Goal: Find specific page/section: Find specific page/section

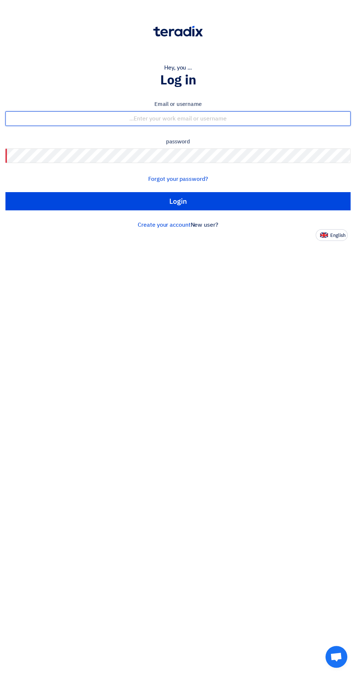
type input "[EMAIL_ADDRESS][DOMAIN_NAME]"
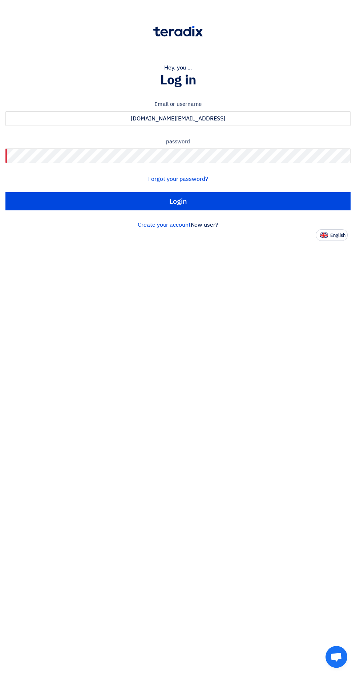
click at [5, 192] on input "Login" at bounding box center [177, 201] width 345 height 18
type input "Sign in"
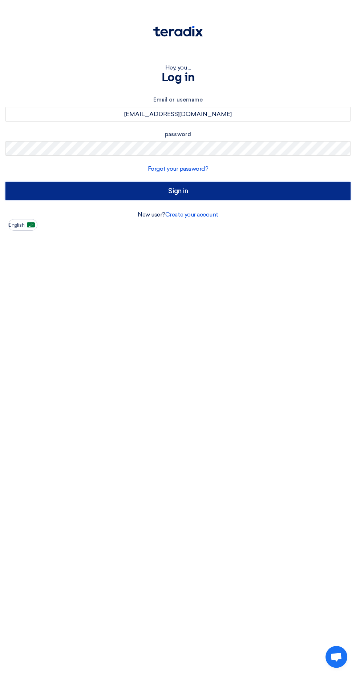
click at [219, 190] on input "Sign in" at bounding box center [177, 191] width 345 height 18
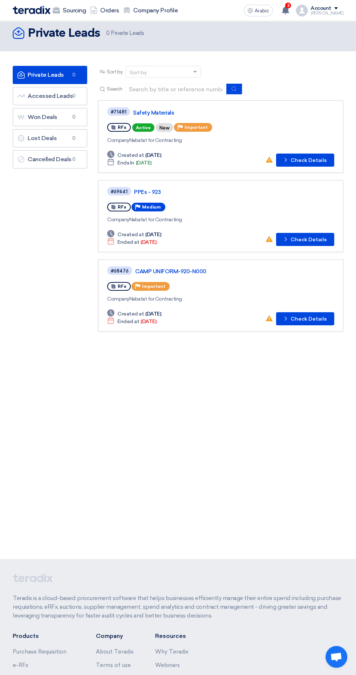
scroll to position [1, 0]
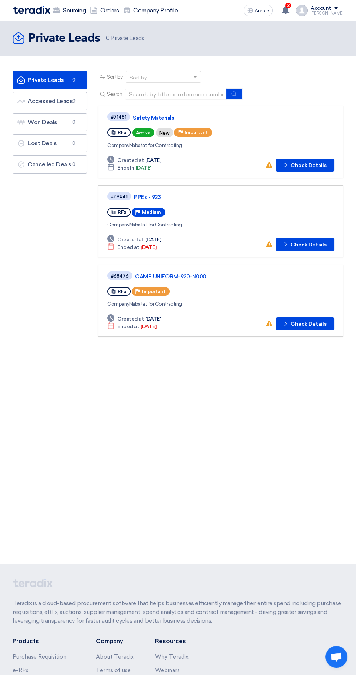
click at [210, 157] on div "Deadline Created at [DATE] Deadline Ends In [DATE] No action taken yet! Check d…" at bounding box center [220, 163] width 227 height 15
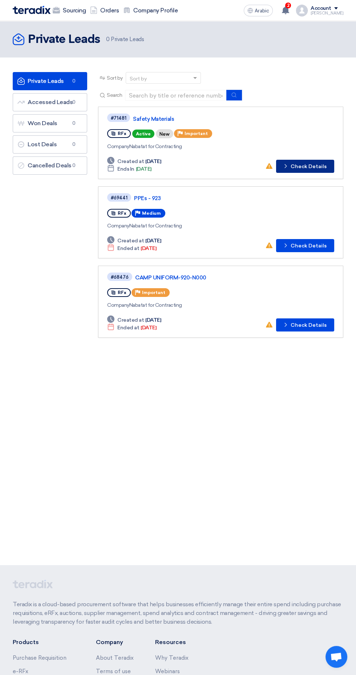
click at [294, 164] on font "Check Details" at bounding box center [309, 166] width 36 height 6
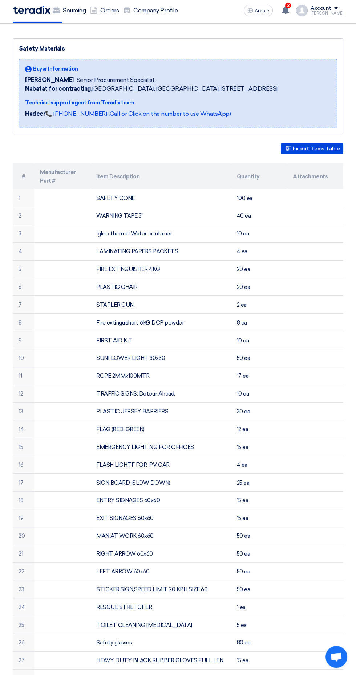
scroll to position [51, 0]
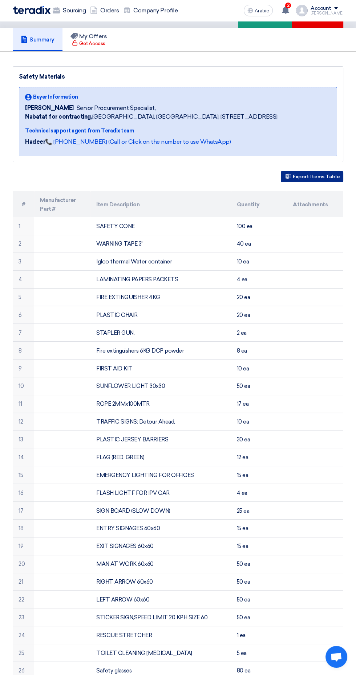
click at [323, 175] on font "Export Items Table" at bounding box center [316, 177] width 47 height 6
